Goal: Task Accomplishment & Management: Manage account settings

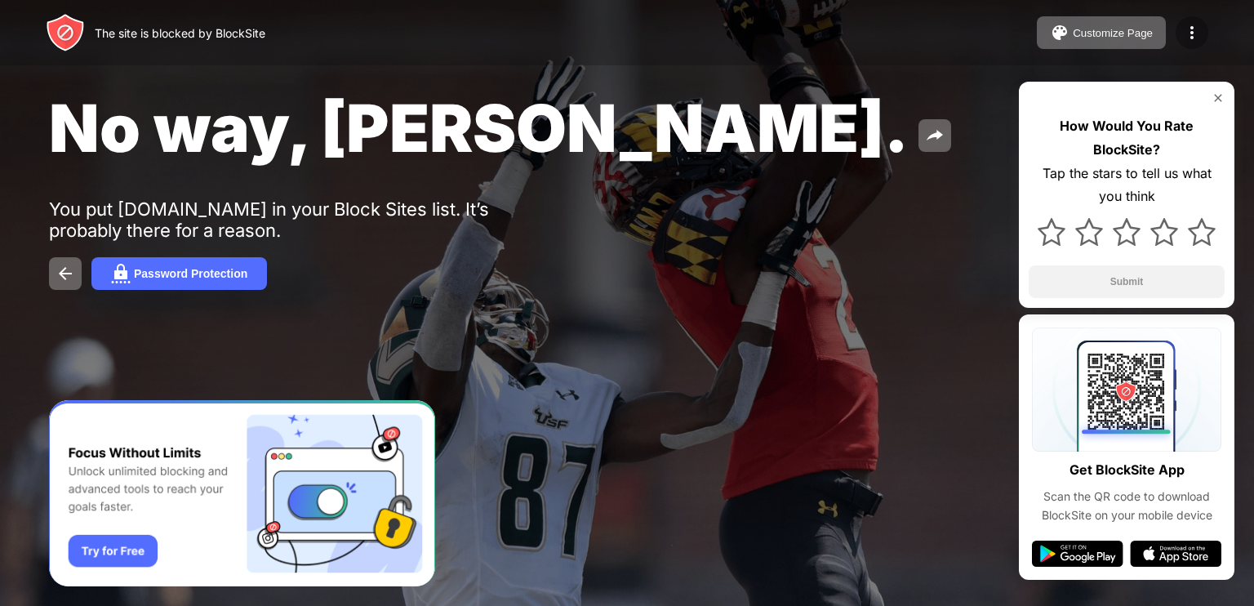
click at [1193, 32] on img at bounding box center [1192, 33] width 20 height 20
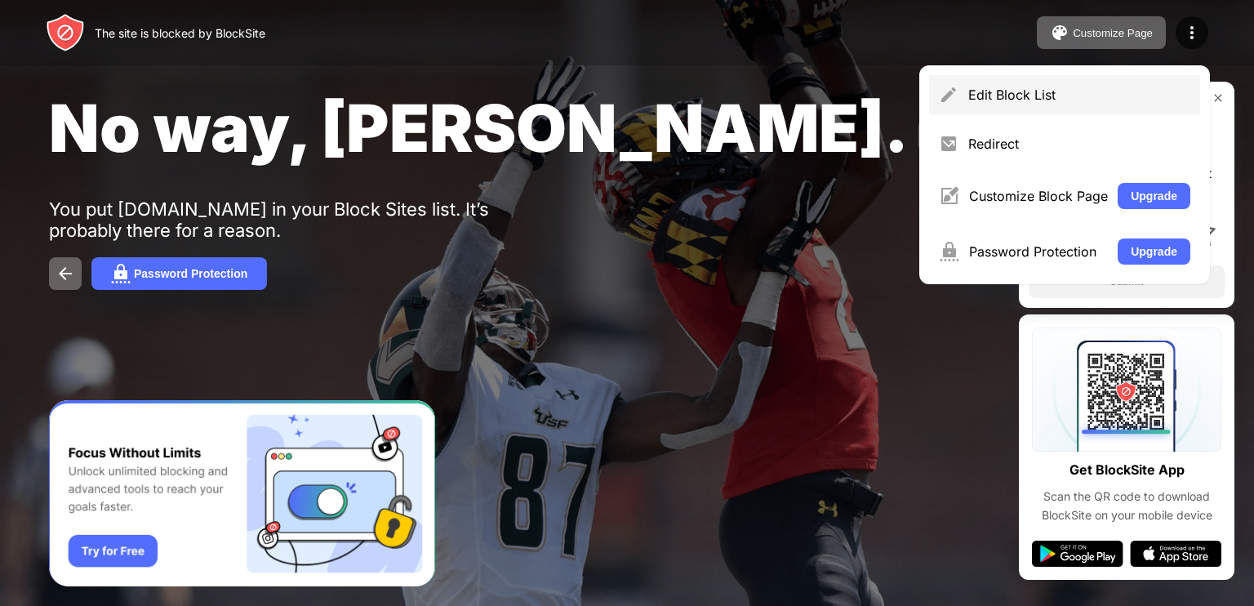
click at [1029, 96] on div "Edit Block List" at bounding box center [1079, 95] width 222 height 16
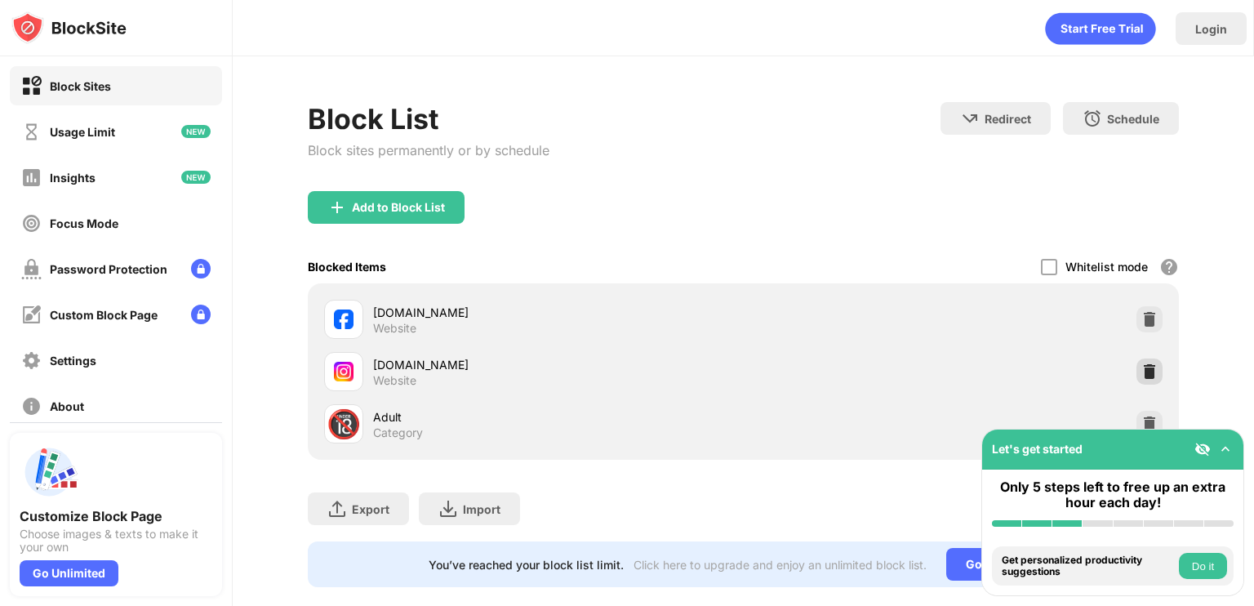
click at [1141, 371] on img at bounding box center [1149, 371] width 16 height 16
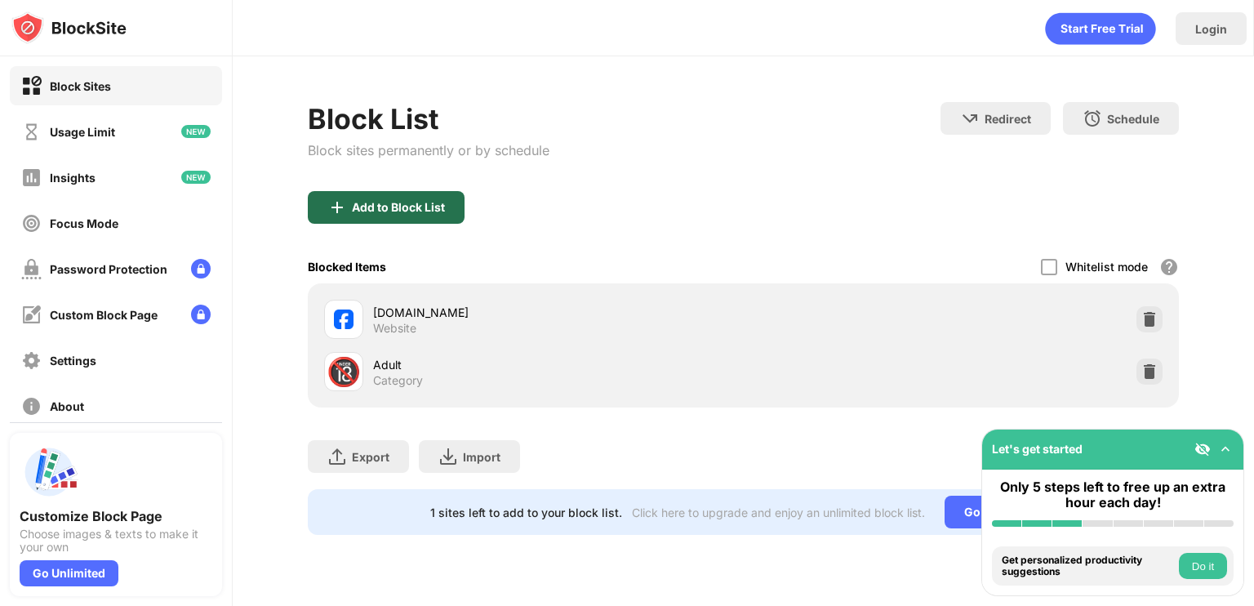
click at [449, 209] on div "Add to Block List" at bounding box center [386, 207] width 157 height 33
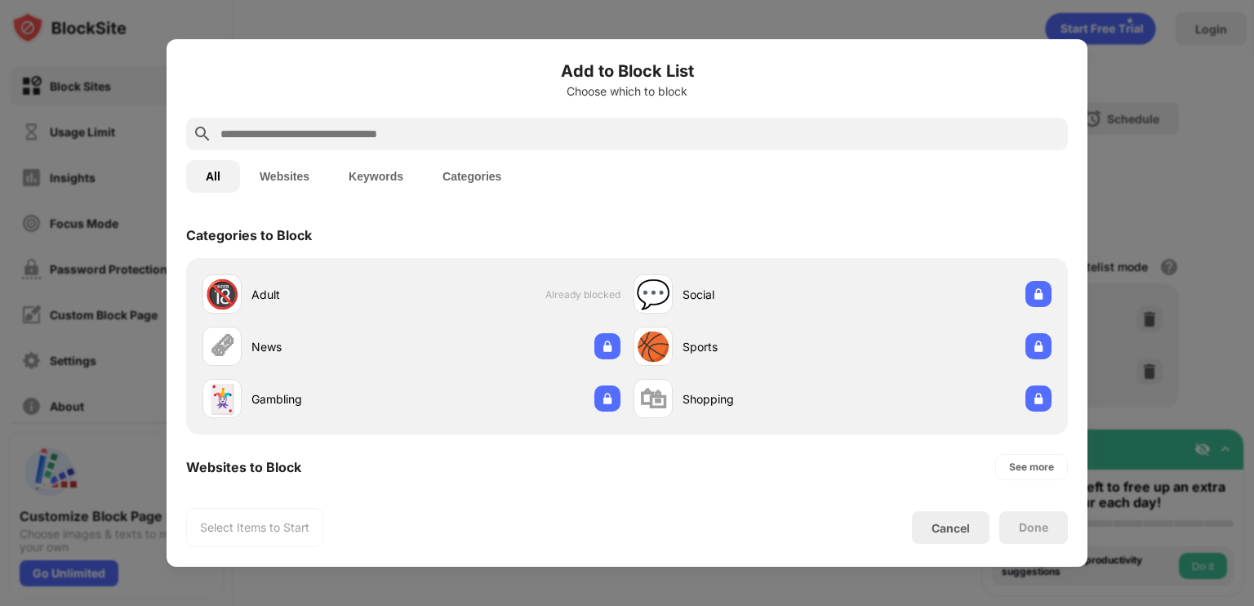
click at [442, 128] on input "text" at bounding box center [640, 134] width 842 height 20
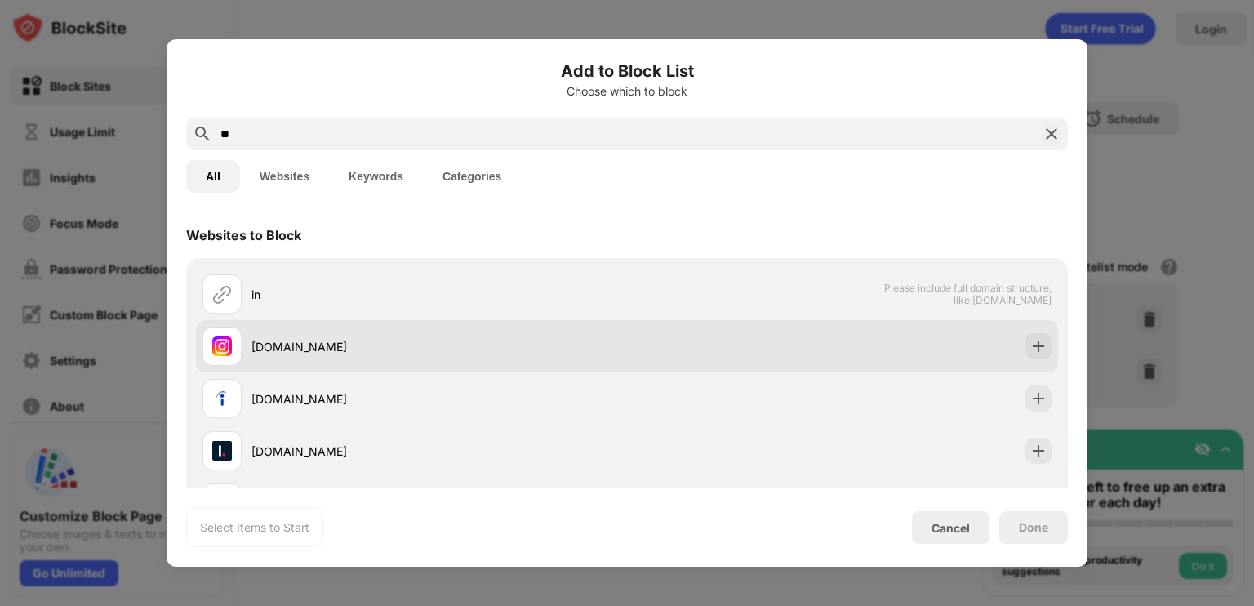
type input "**"
click at [335, 338] on div "[DOMAIN_NAME]" at bounding box center [439, 346] width 376 height 17
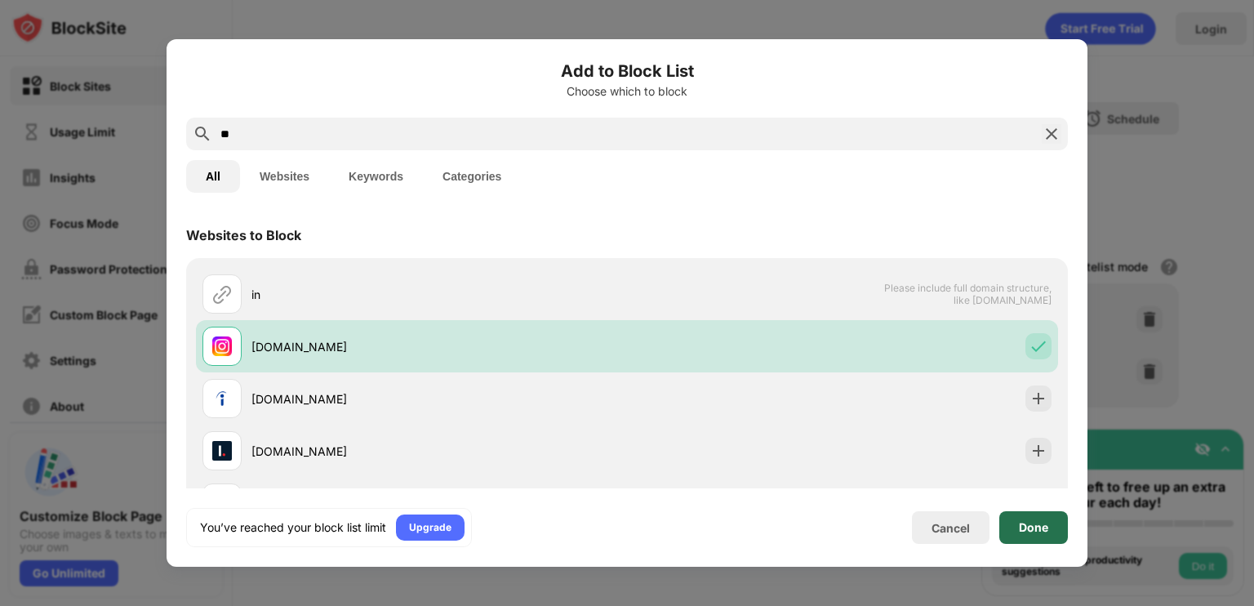
click at [1030, 533] on div "Done" at bounding box center [1033, 527] width 69 height 33
